Goal: Task Accomplishment & Management: Use online tool/utility

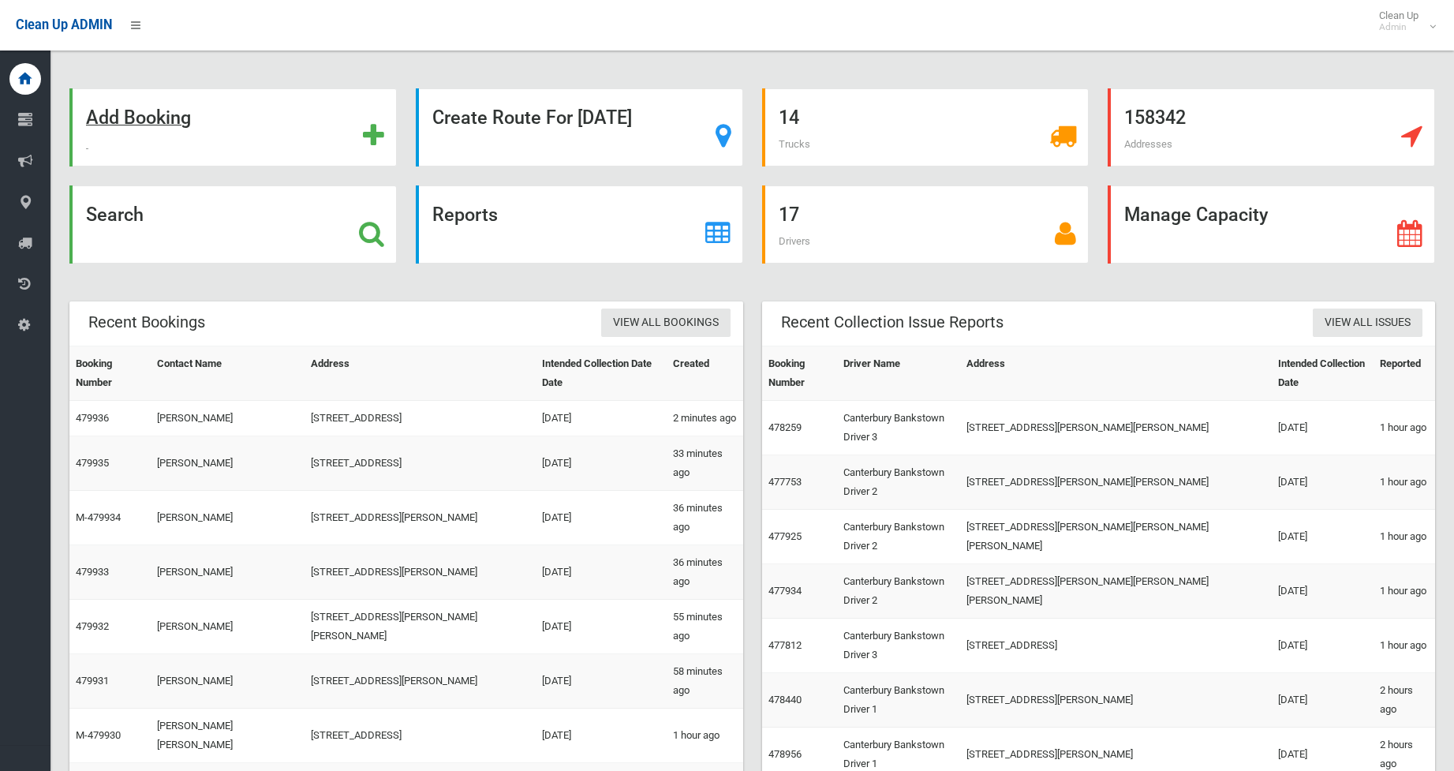
click at [105, 114] on strong "Add Booking" at bounding box center [138, 117] width 105 height 22
click at [142, 214] on strong "Search" at bounding box center [115, 214] width 58 height 22
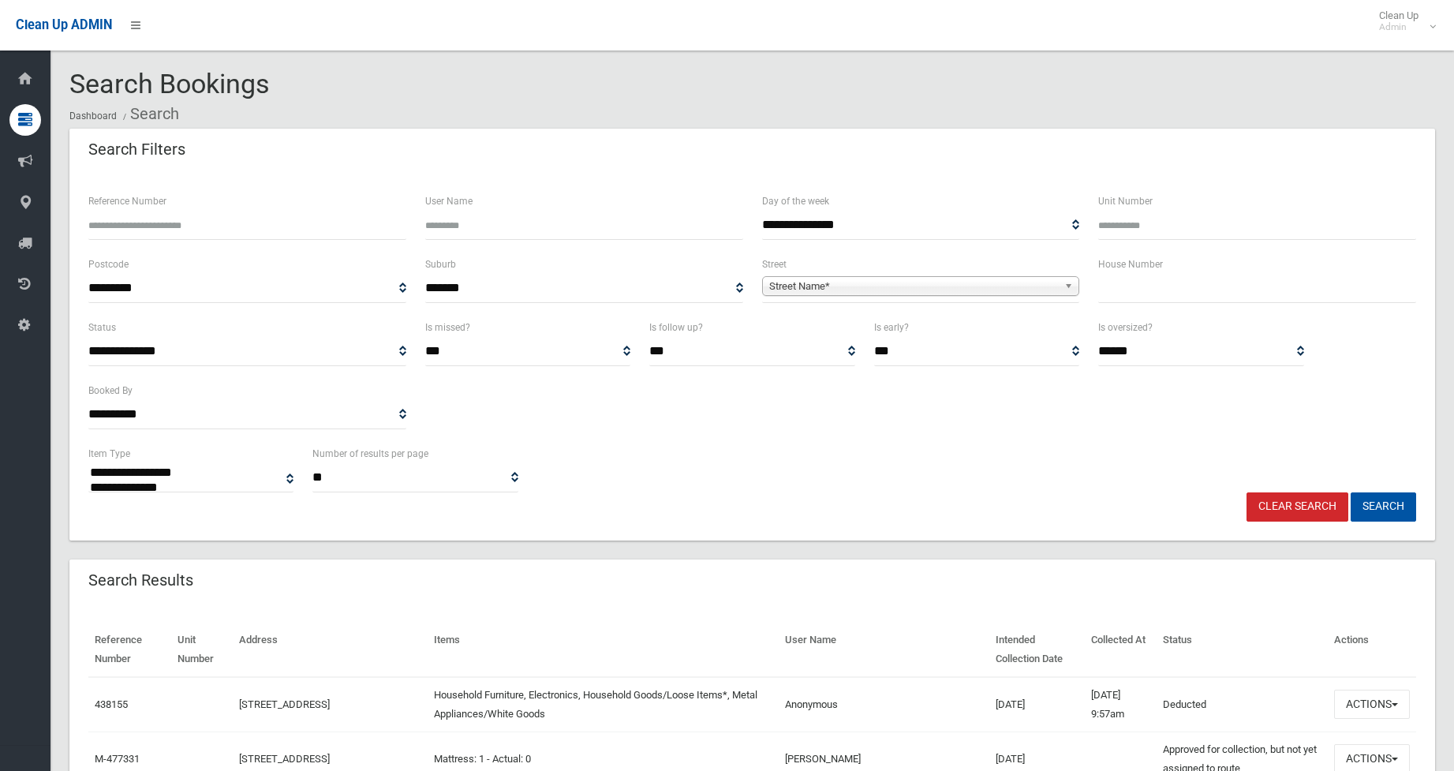
select select
click at [670, 752] on td "Mattress: 1 - Actual: 0" at bounding box center [602, 758] width 351 height 54
